Goal: Register for event/course

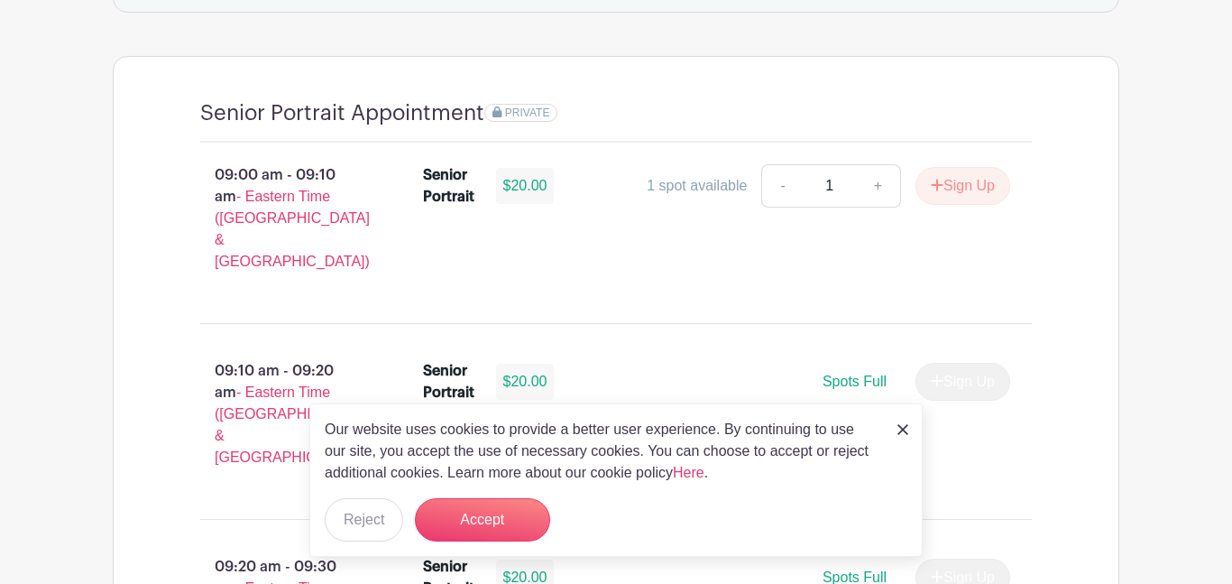
scroll to position [1230, 0]
click at [475, 533] on button "Accept" at bounding box center [482, 519] width 135 height 43
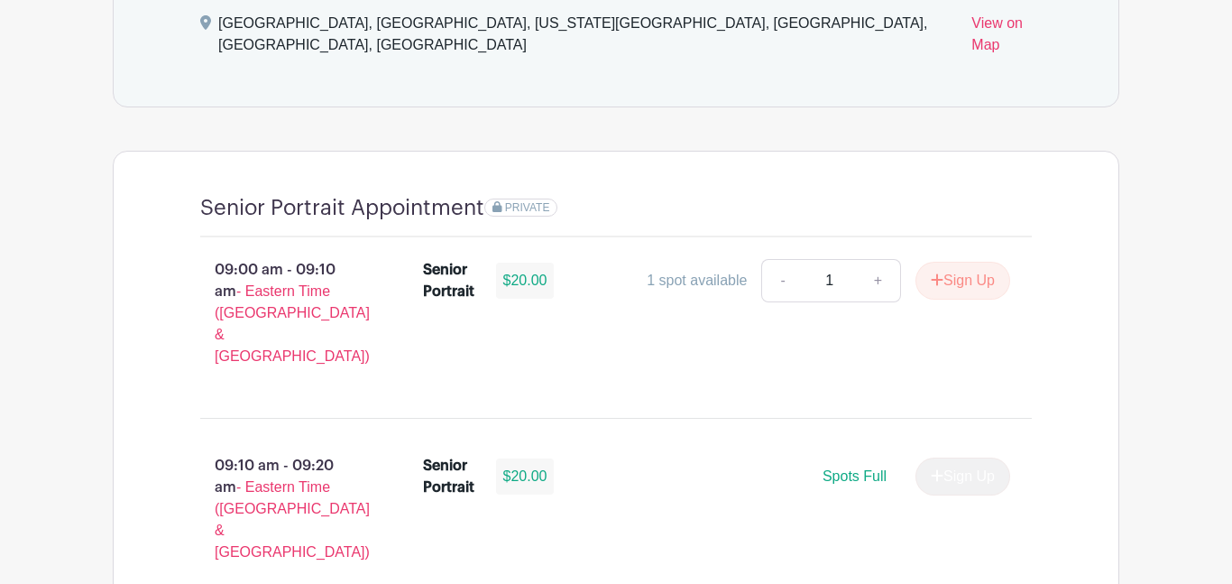
scroll to position [1132, 0]
click at [995, 263] on button "Sign Up" at bounding box center [963, 282] width 95 height 38
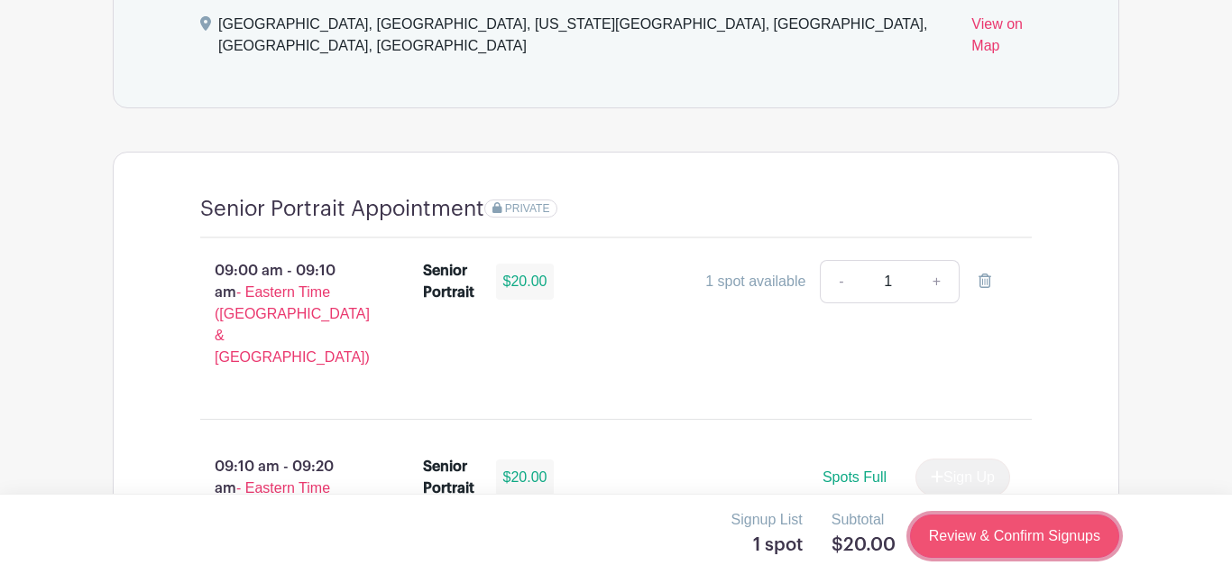
click at [1071, 542] on link "Review & Confirm Signups" at bounding box center [1014, 535] width 209 height 43
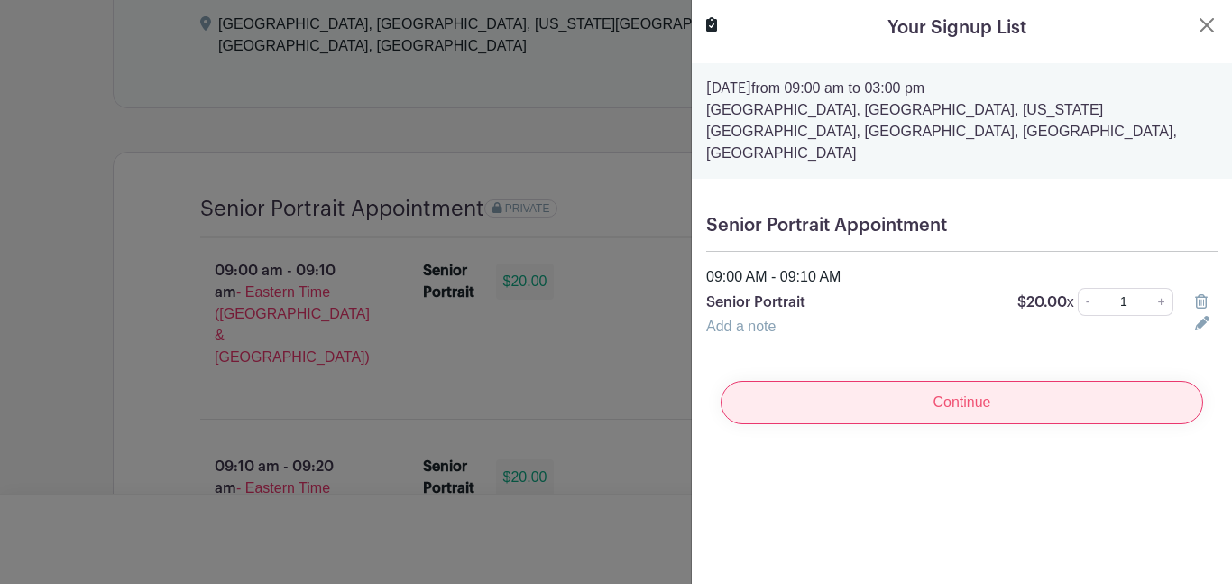
click at [792, 381] on input "Continue" at bounding box center [962, 402] width 483 height 43
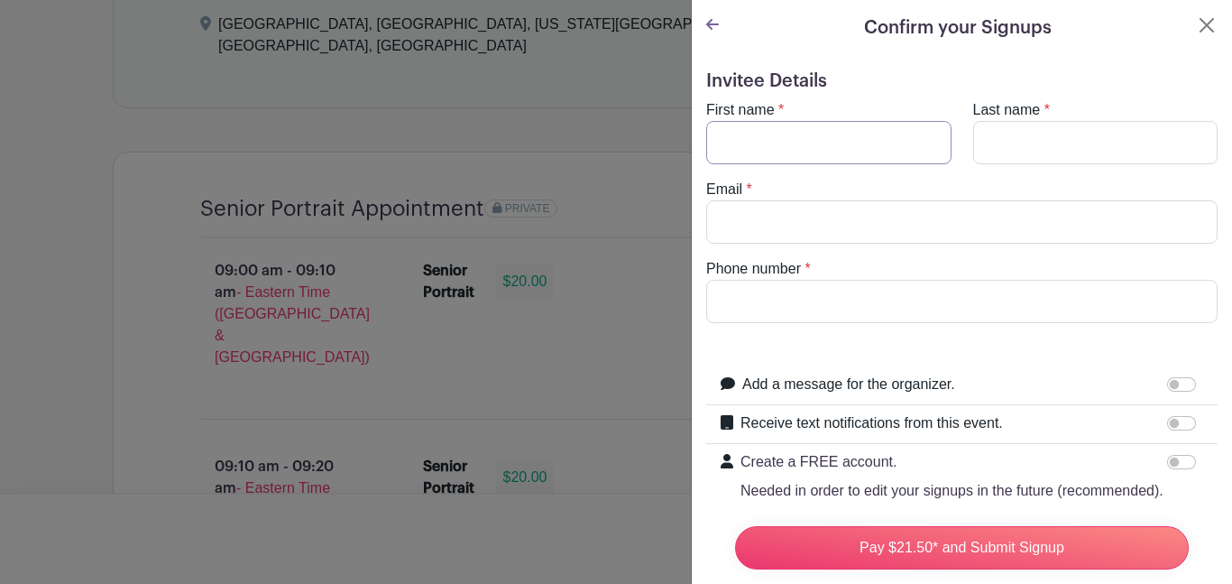
click at [776, 163] on input "First name" at bounding box center [828, 142] width 245 height 43
type input "[PERSON_NAME]"
click at [1110, 134] on input "Last name" at bounding box center [1095, 142] width 245 height 43
type input "Mehlao"
click at [907, 239] on input "Email" at bounding box center [961, 221] width 511 height 43
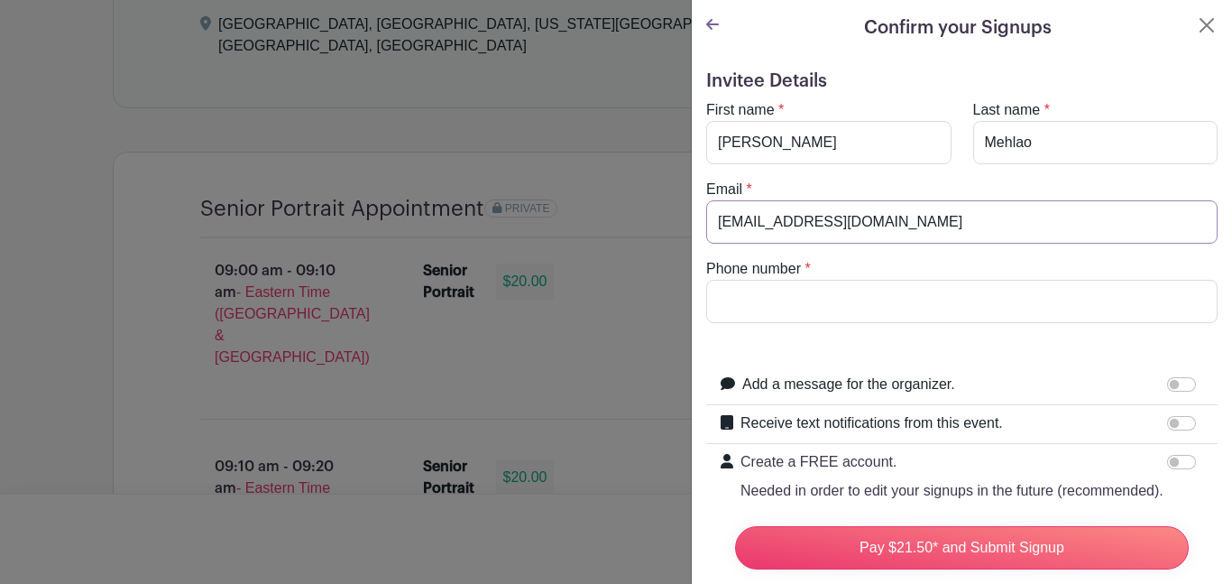
type input "[EMAIL_ADDRESS][DOMAIN_NAME]"
click at [912, 297] on input "Phone number" at bounding box center [961, 301] width 511 height 43
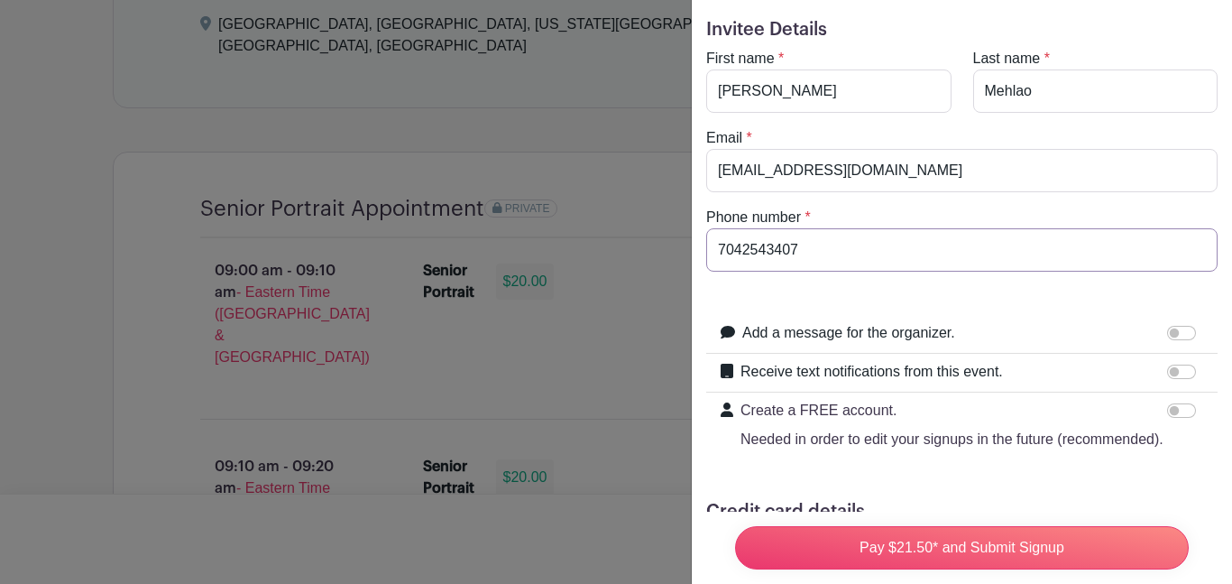
scroll to position [188, 0]
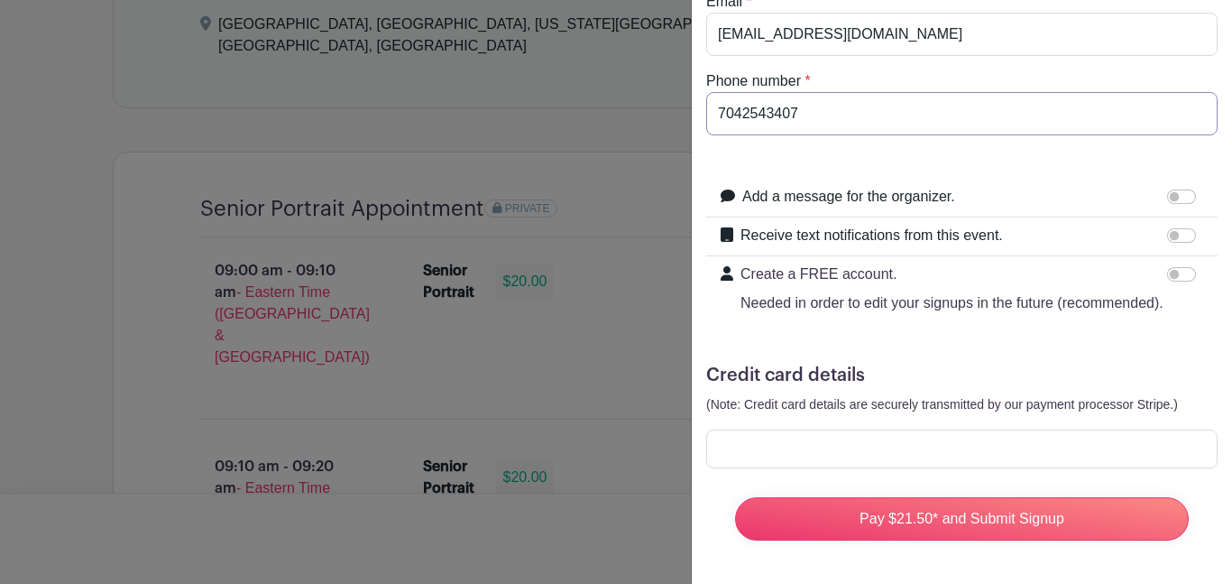
type input "7042543407"
click at [771, 438] on div at bounding box center [961, 448] width 511 height 39
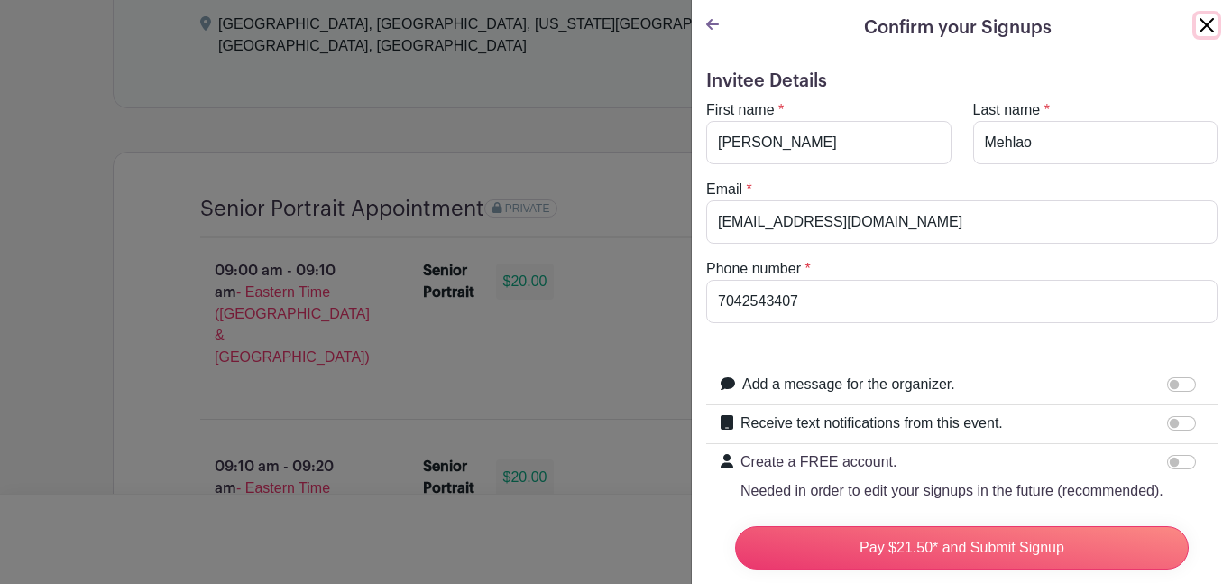
click at [1202, 17] on button "Close" at bounding box center [1207, 25] width 22 height 22
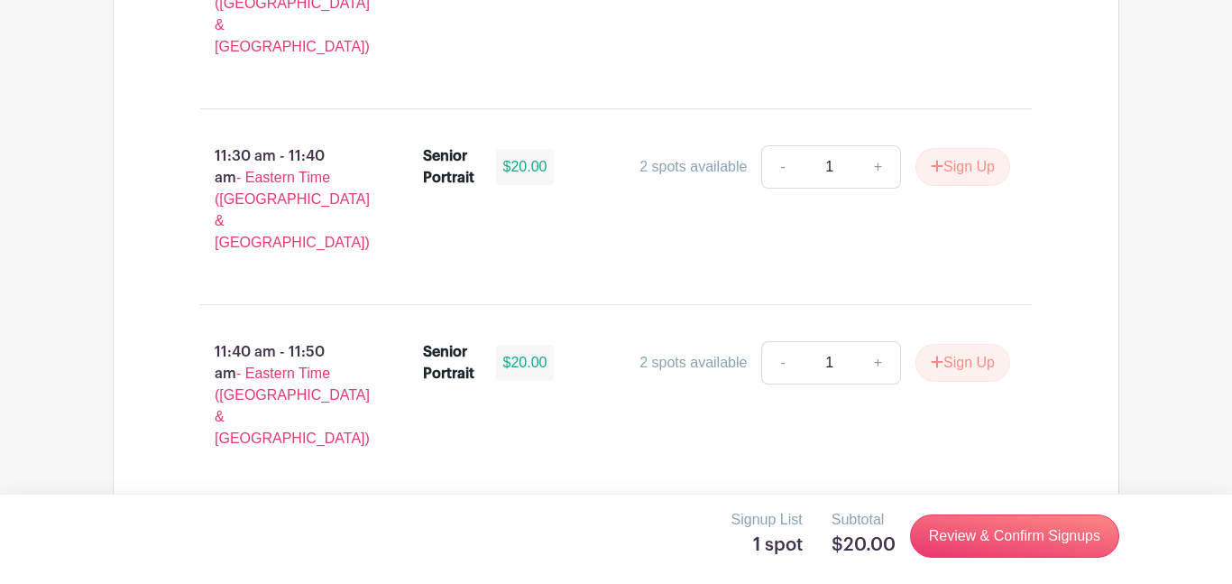
scroll to position [4004, 0]
